Goal: Task Accomplishment & Management: Manage account settings

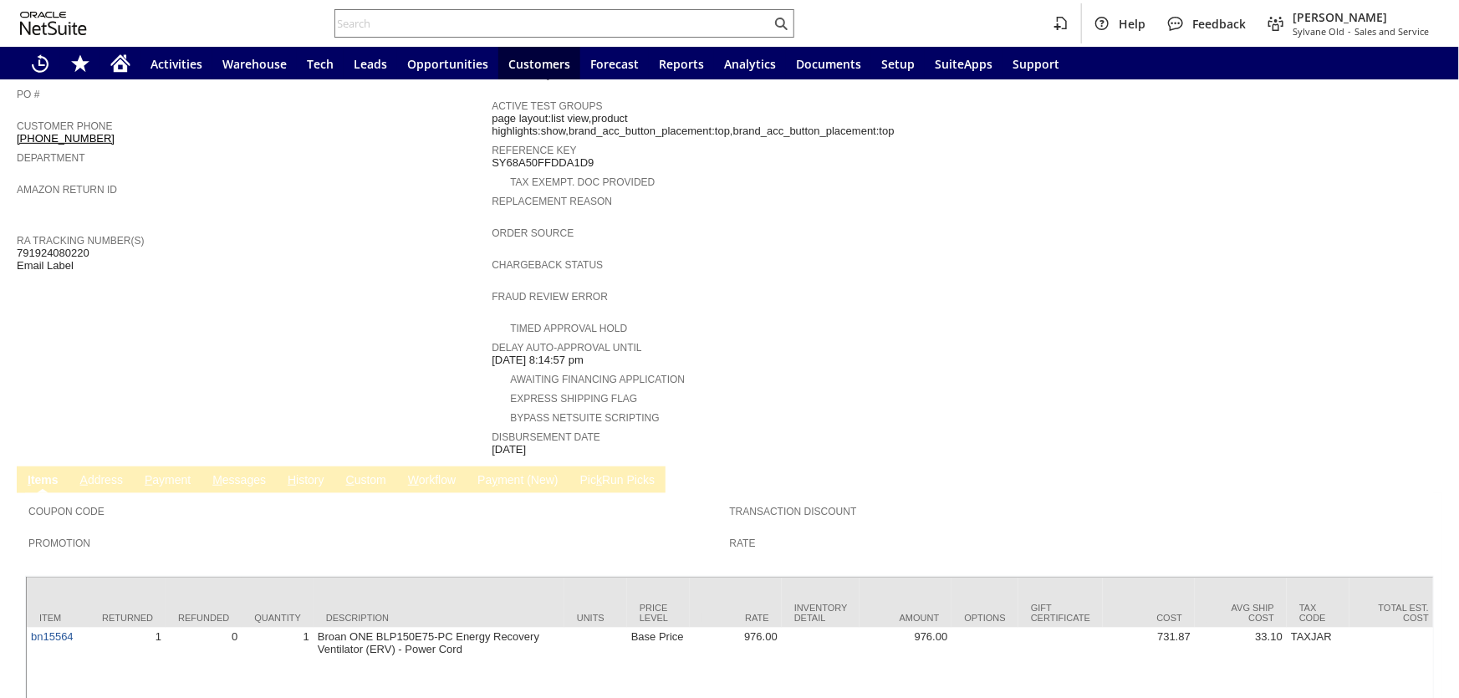
scroll to position [534, 0]
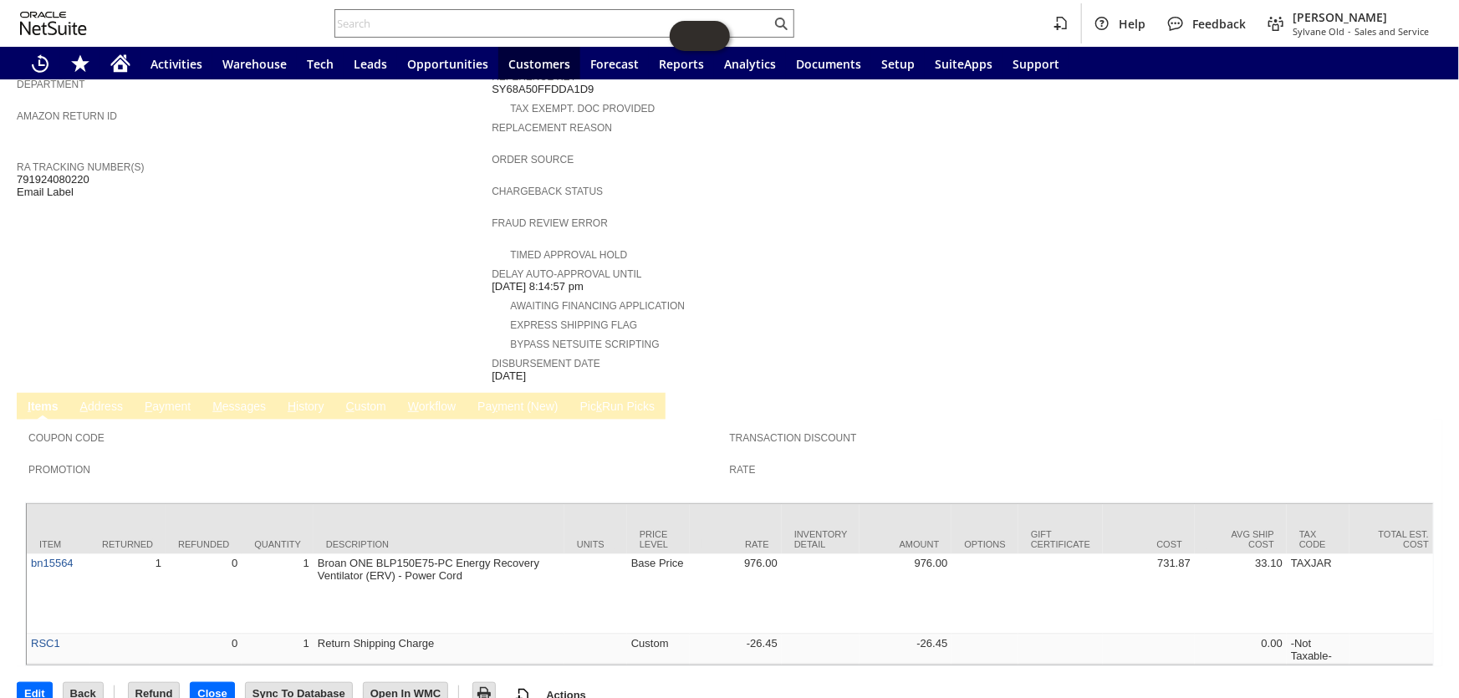
click at [175, 400] on link "P ayment" at bounding box center [167, 408] width 54 height 16
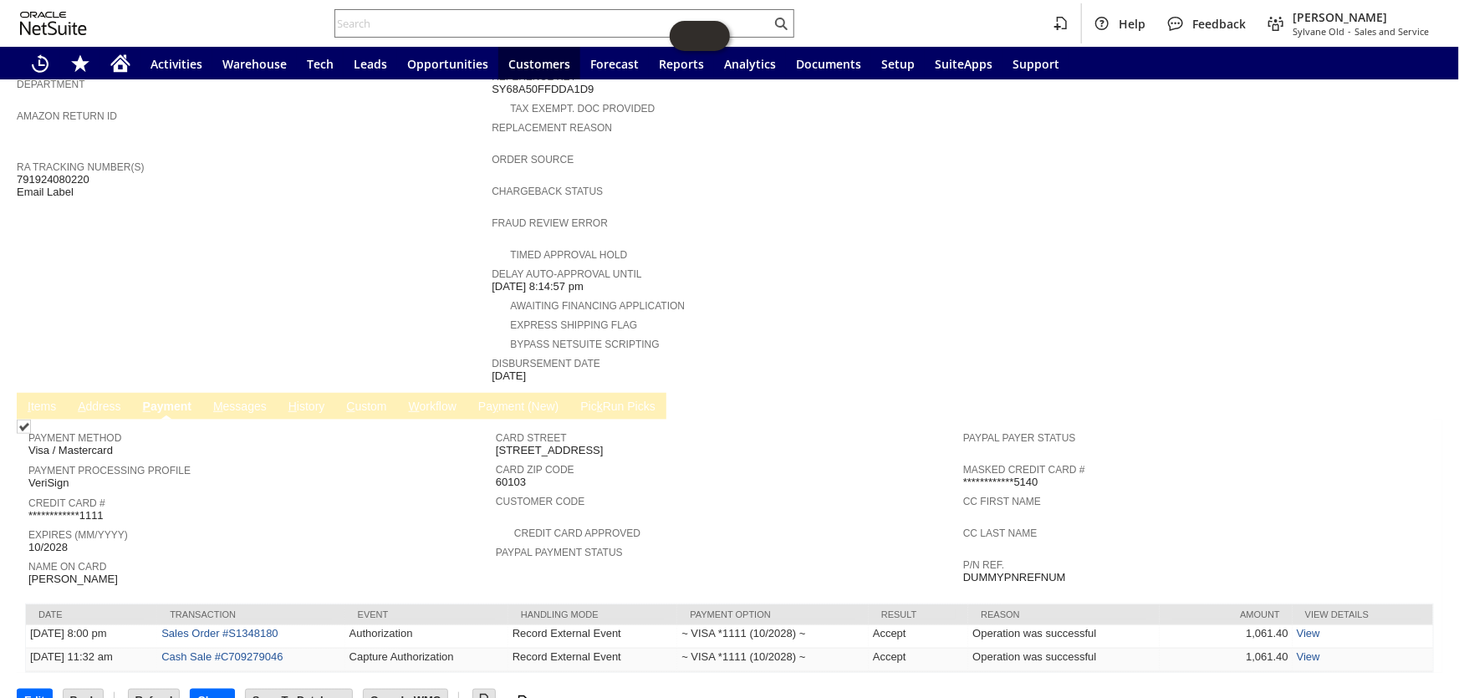
scroll to position [525, 0]
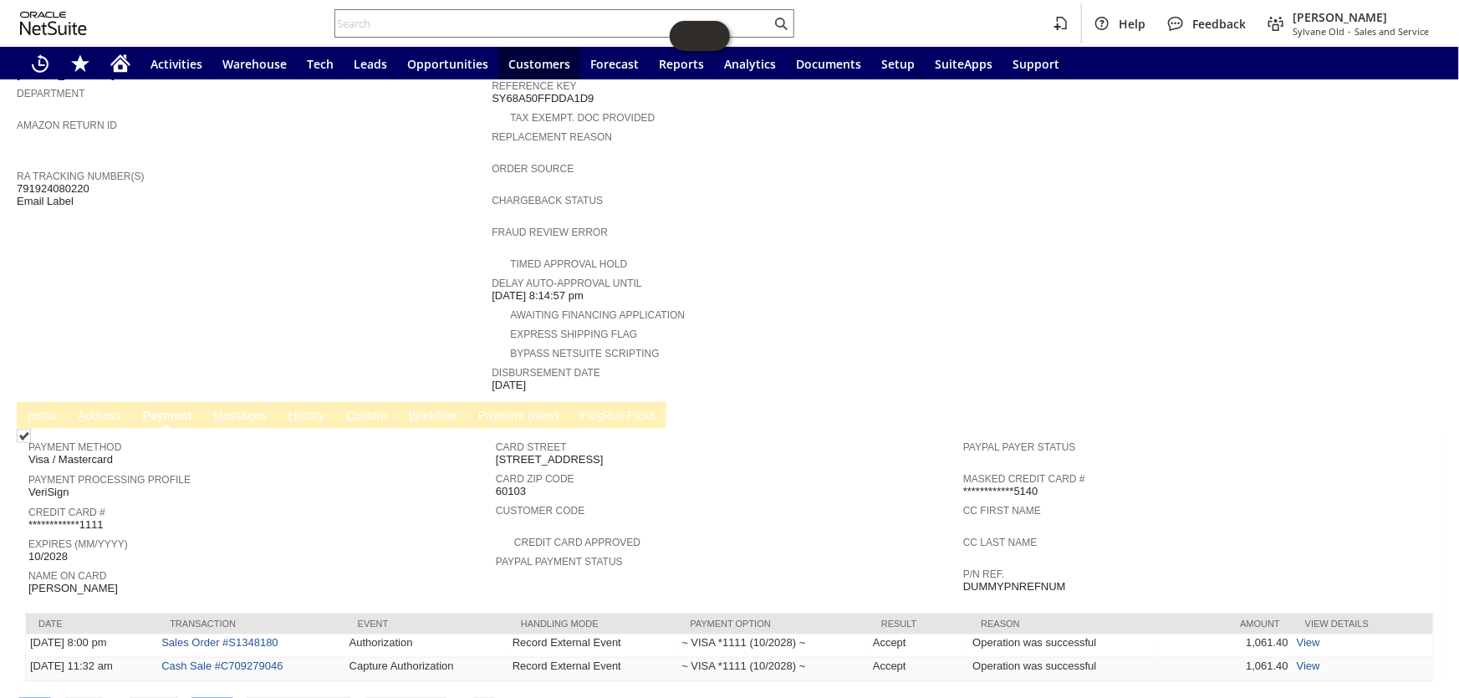
click at [59, 402] on td "I tems" at bounding box center [42, 415] width 50 height 27
click at [52, 409] on link "I tems" at bounding box center [41, 417] width 37 height 16
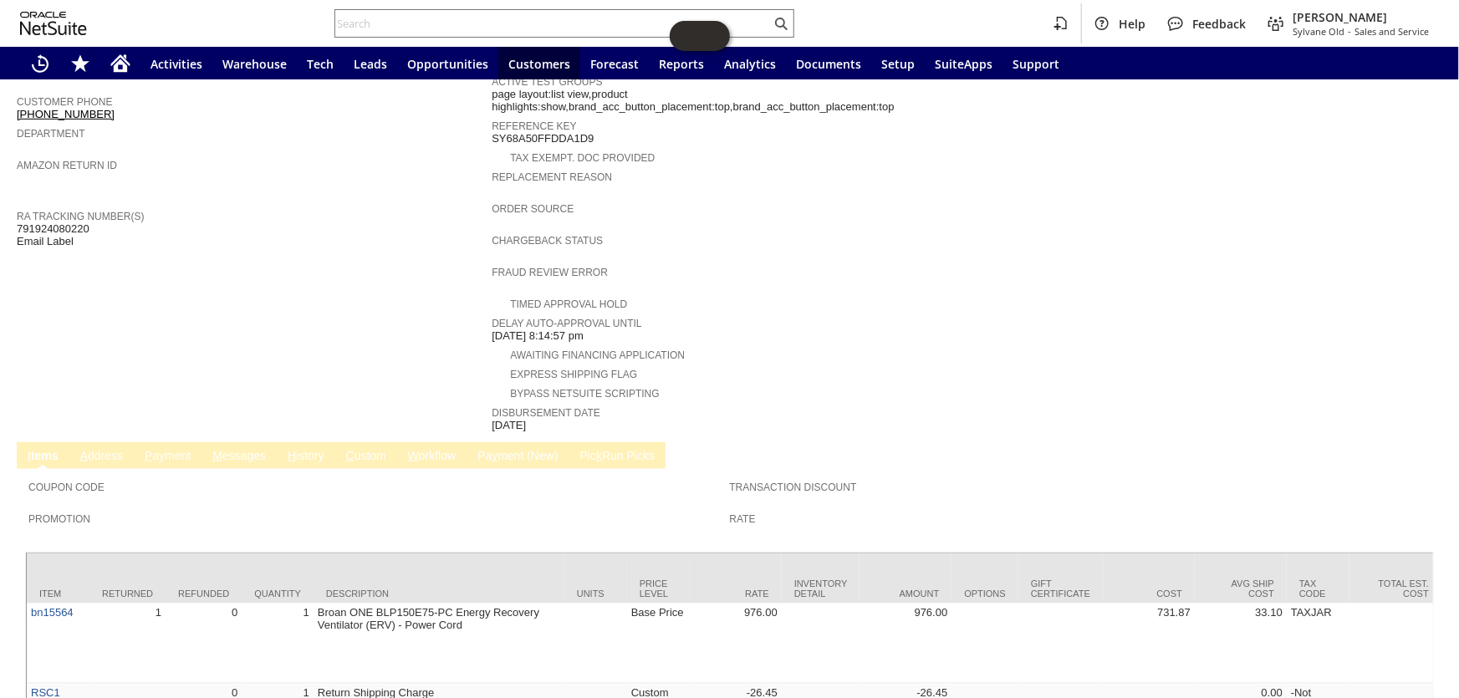
scroll to position [534, 0]
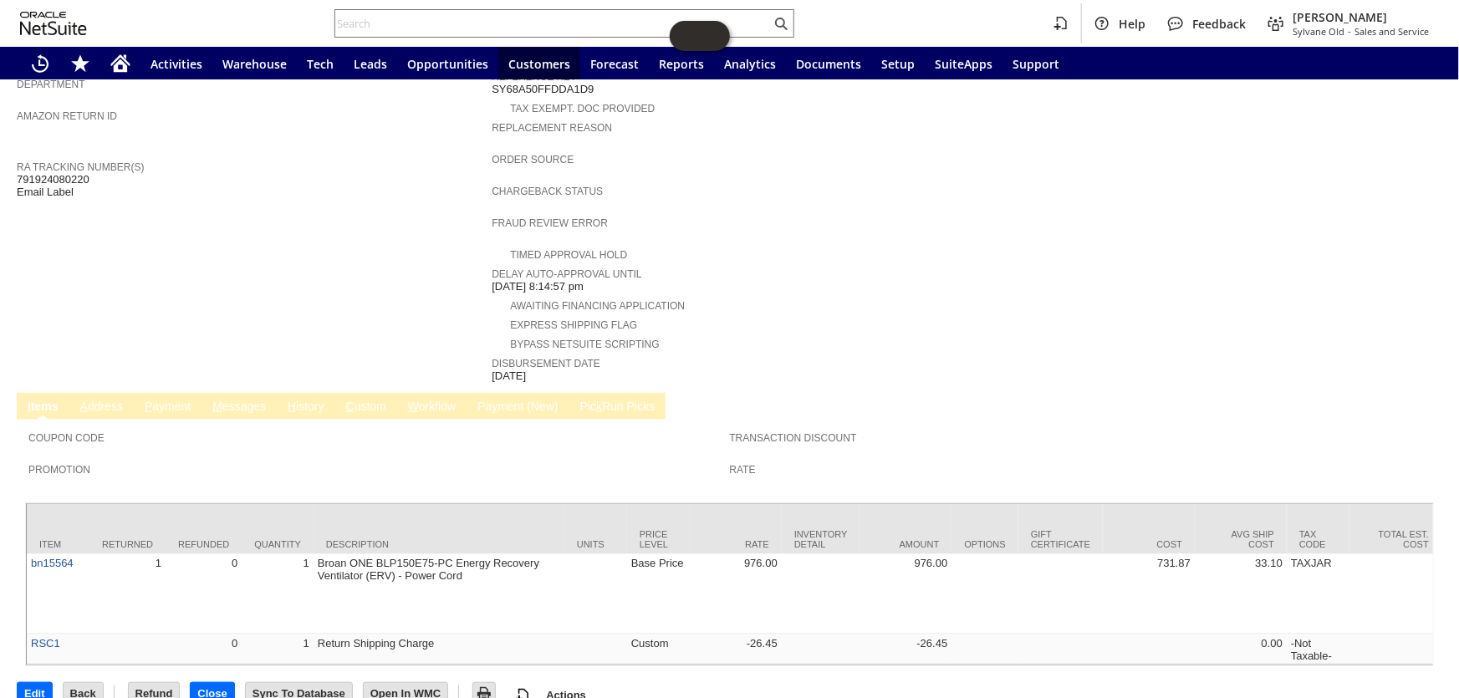
click at [313, 400] on link "H istory" at bounding box center [305, 408] width 45 height 16
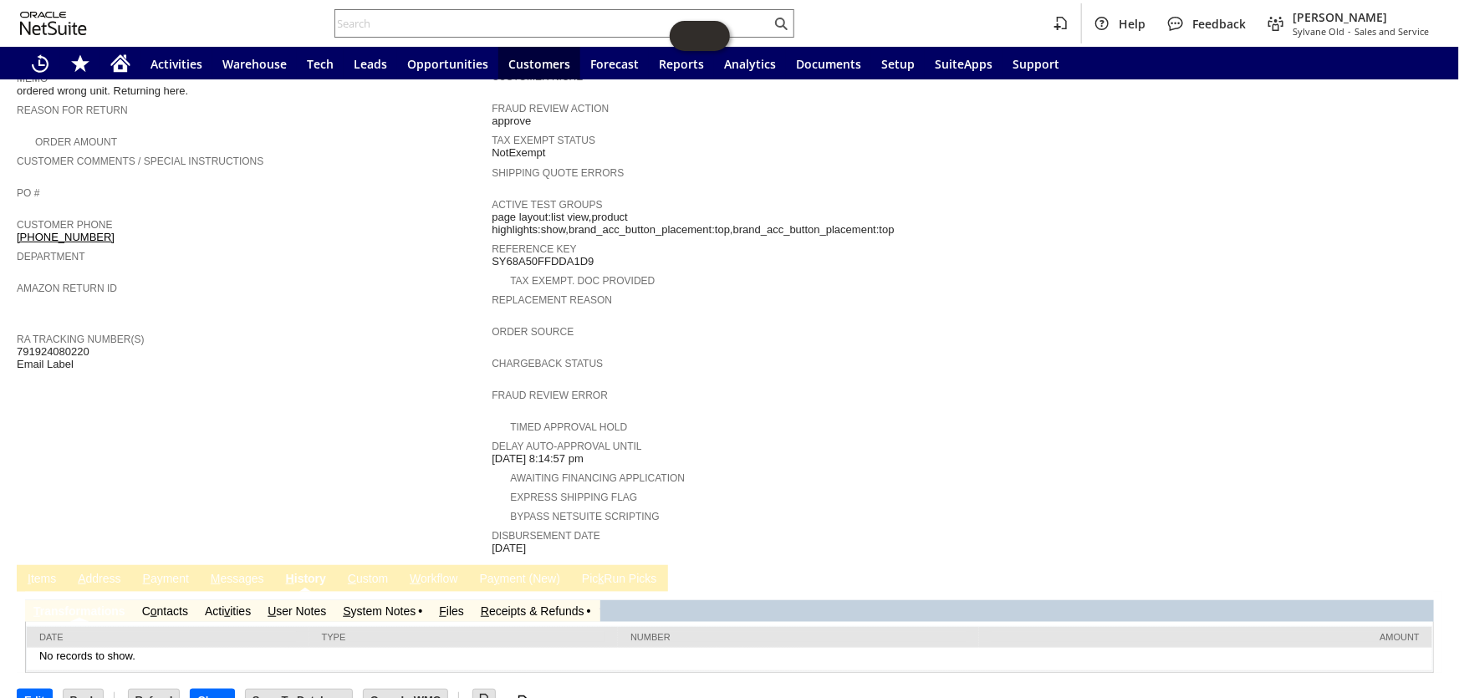
scroll to position [0, 0]
click at [498, 604] on link "R eceipts & Refunds" at bounding box center [533, 610] width 104 height 13
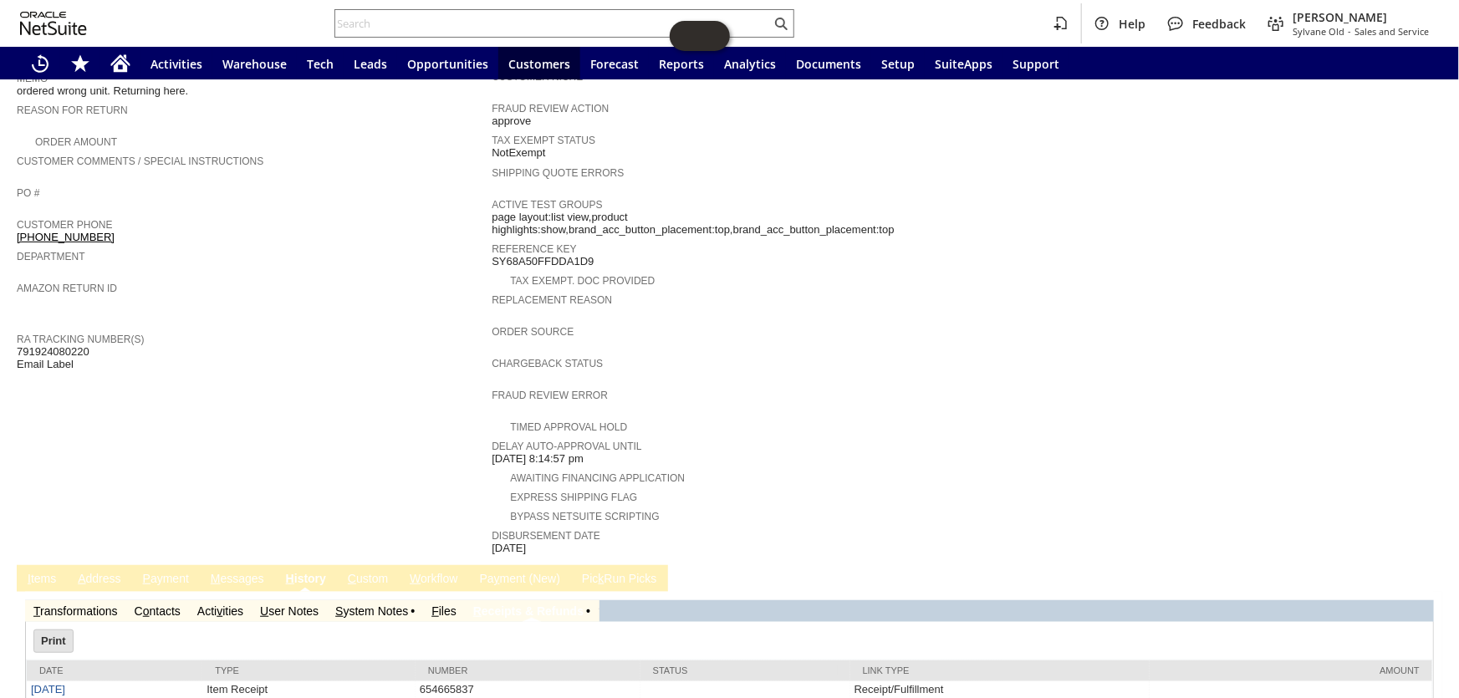
scroll to position [395, 0]
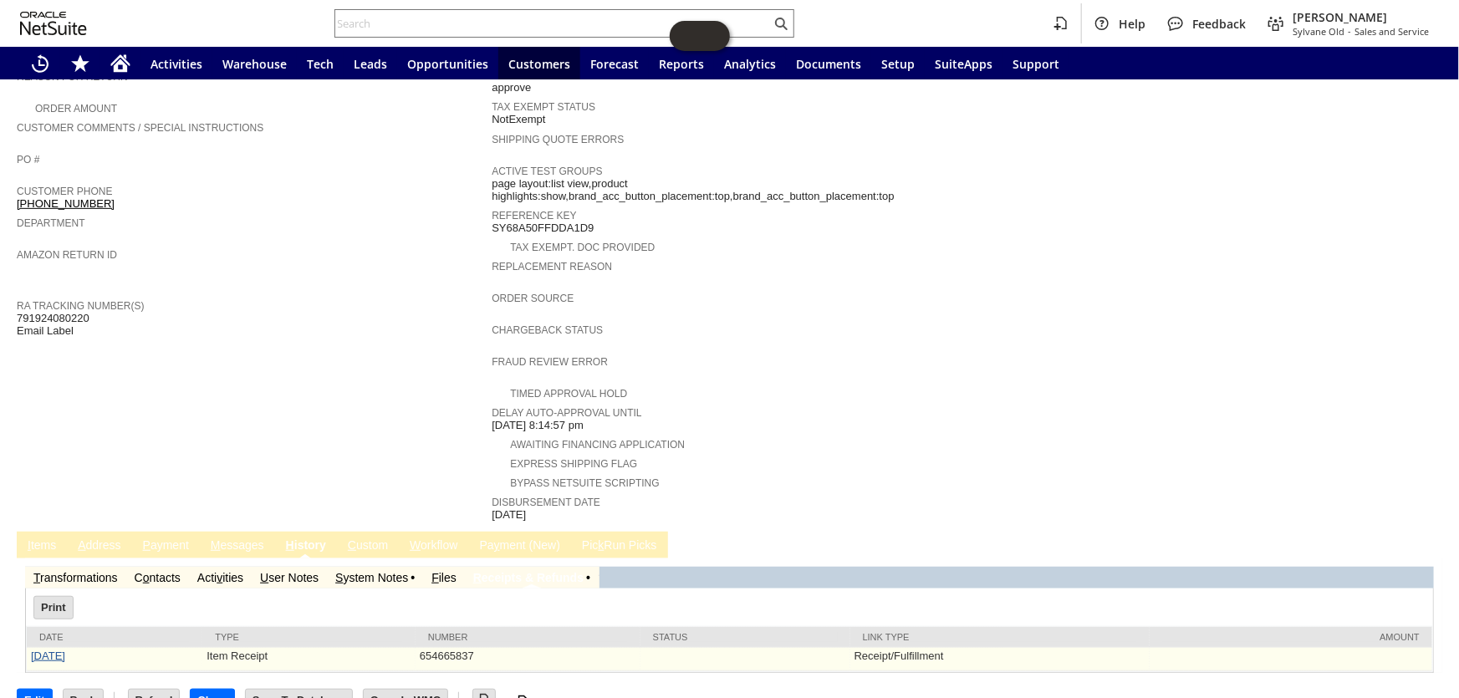
click at [65, 650] on link "9/11/2025" at bounding box center [48, 656] width 34 height 13
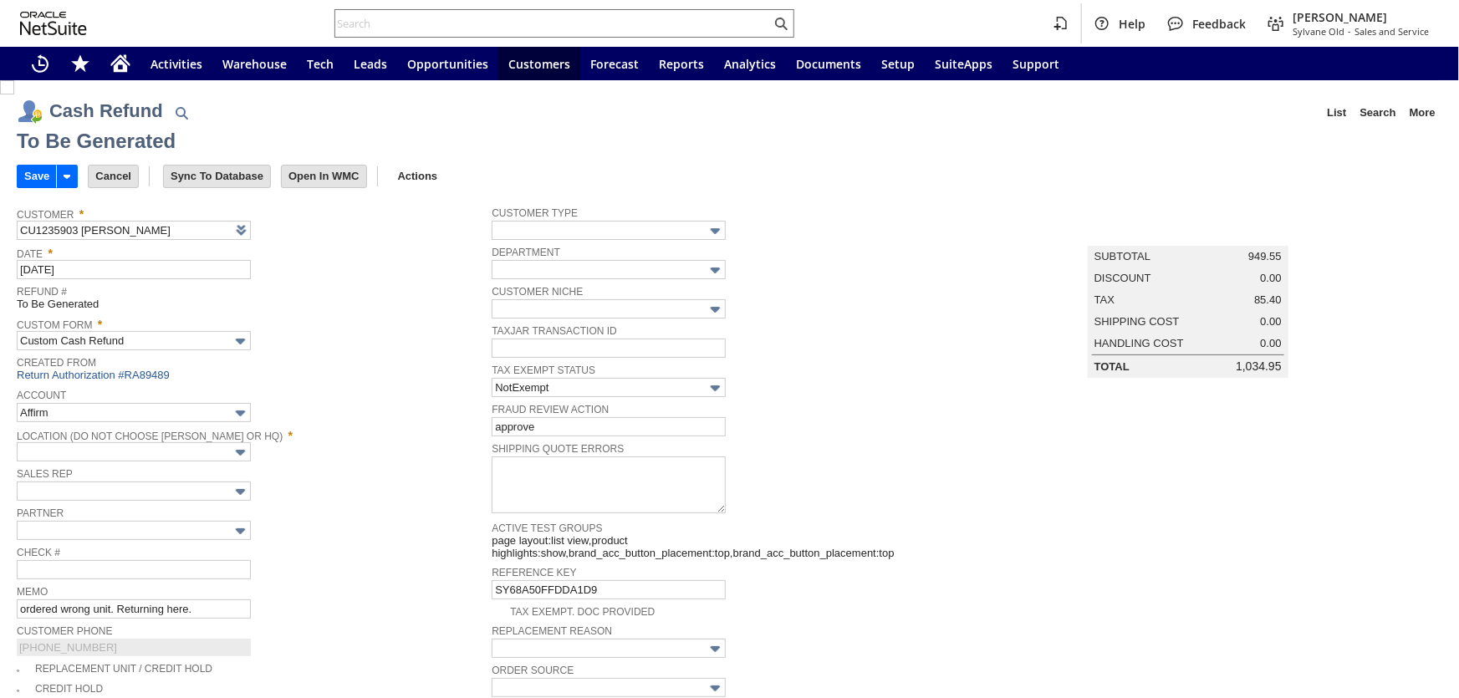
type input "Regions - Merchant 0414"
type input "Headquarters : Head...s : Pending Testing"
click at [40, 162] on td "Save" at bounding box center [52, 176] width 71 height 31
click at [32, 174] on input "Save" at bounding box center [37, 177] width 38 height 22
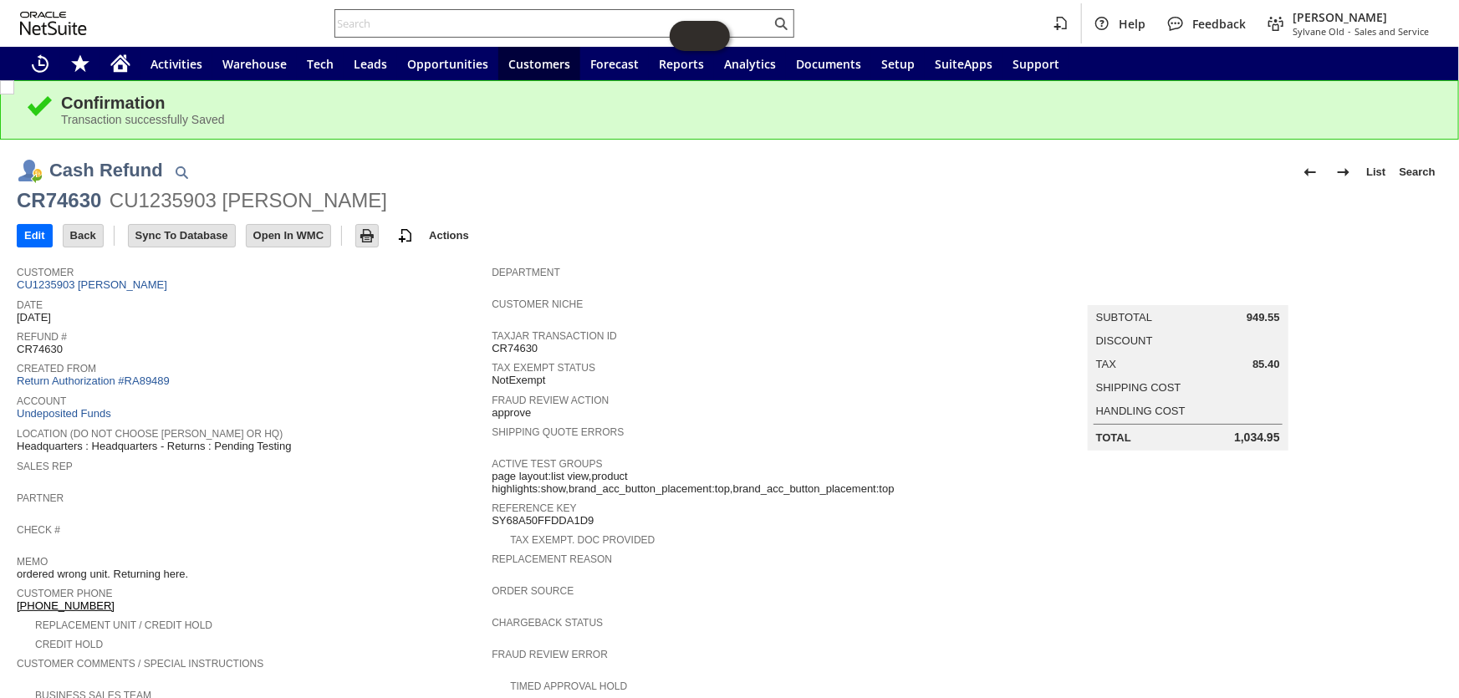
click at [447, 24] on input "text" at bounding box center [553, 23] width 436 height 20
paste input "2187"
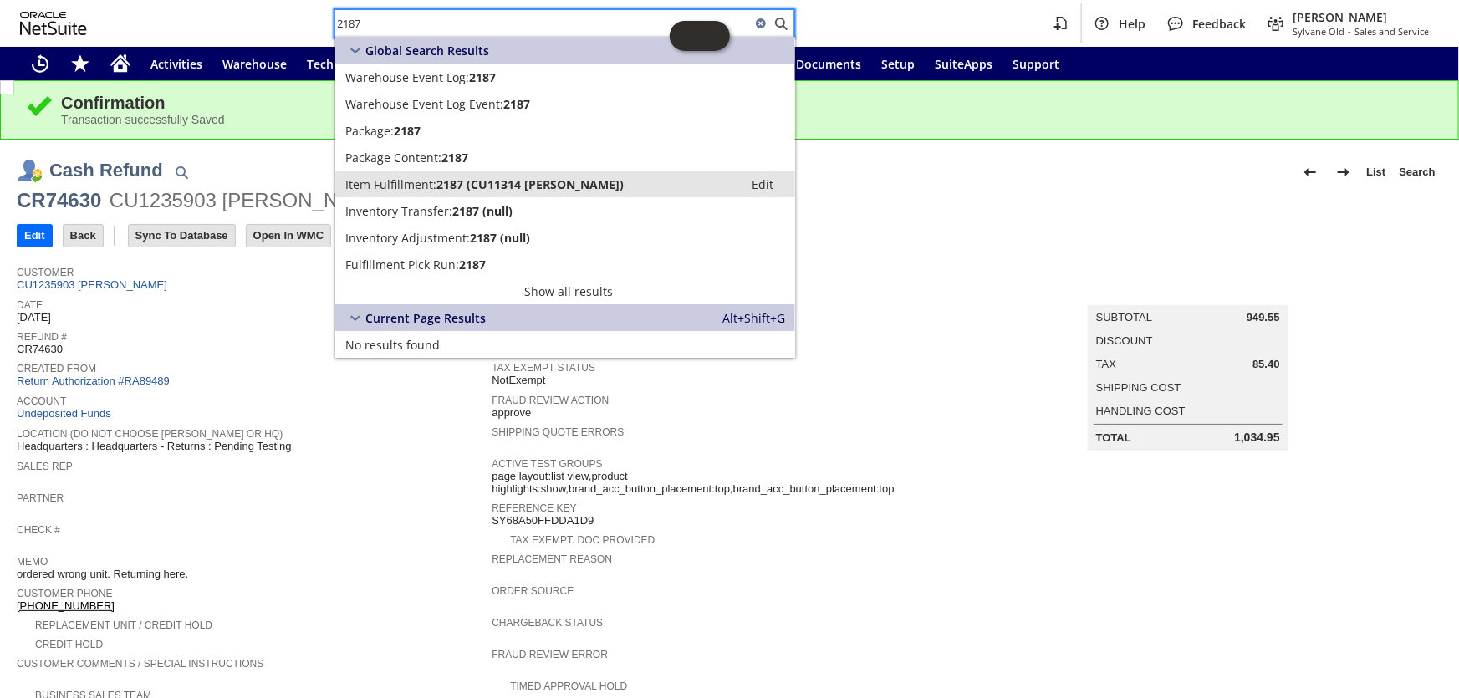
type input "2187"
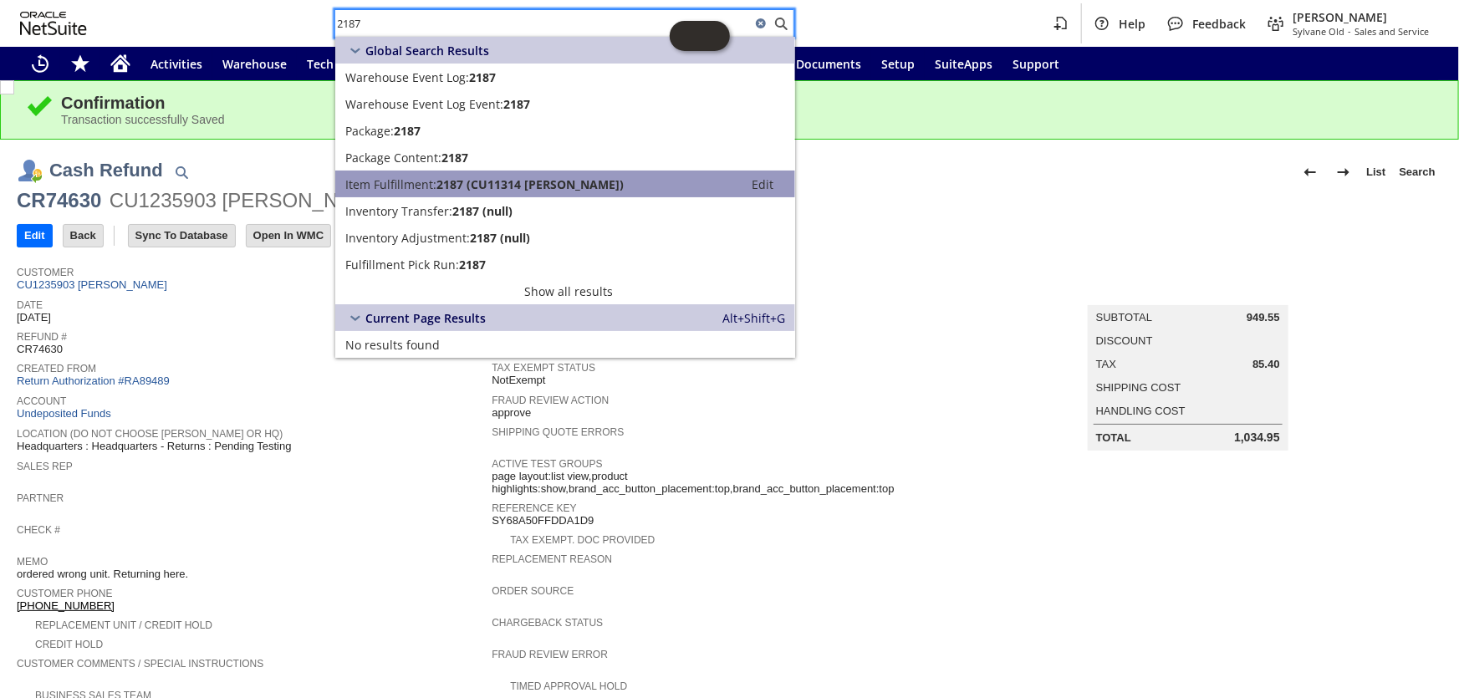
click at [503, 183] on span "2187 (CU11314 Susan Buck)" at bounding box center [529, 184] width 187 height 16
